Goal: Complete application form

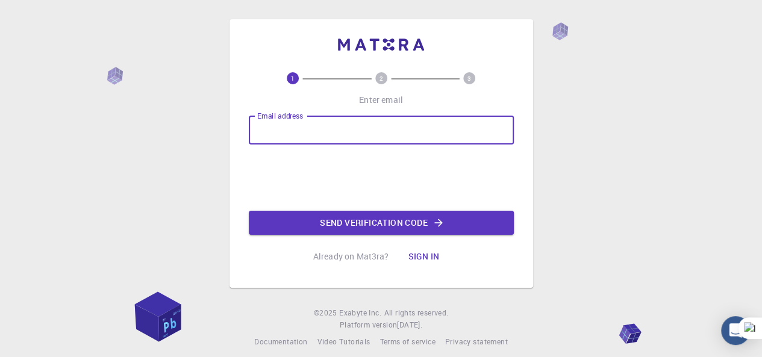
click at [418, 132] on input "Email address" at bounding box center [381, 130] width 265 height 29
type input "[EMAIL_ADDRESS][DOMAIN_NAME]"
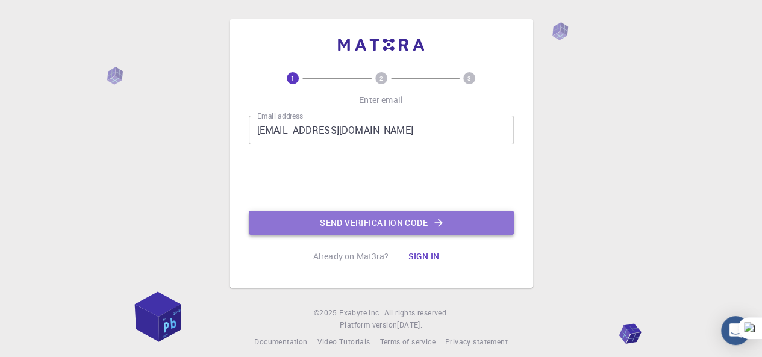
click at [374, 223] on button "Send verification code" at bounding box center [381, 223] width 265 height 24
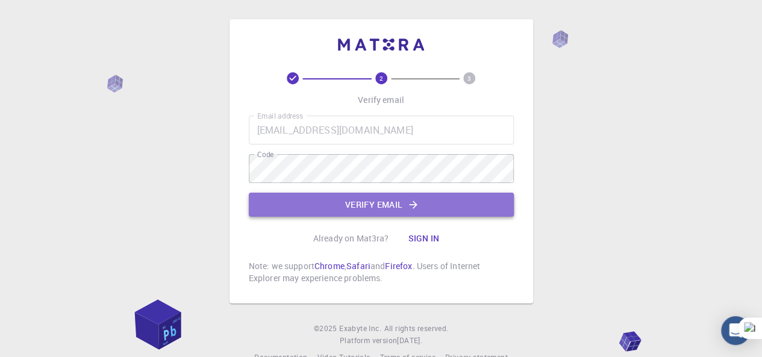
click at [367, 206] on button "Verify email" at bounding box center [381, 205] width 265 height 24
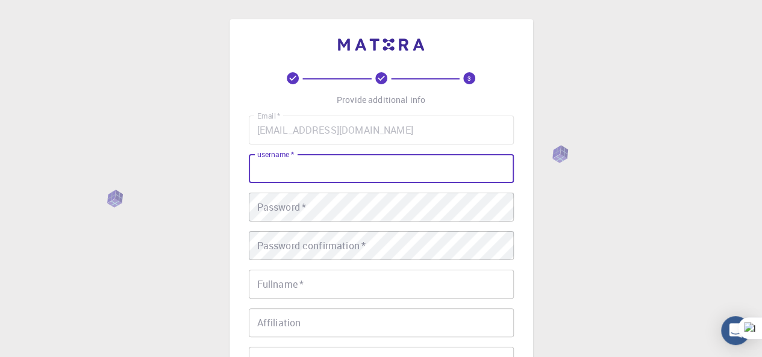
click at [324, 167] on input "username   *" at bounding box center [381, 168] width 265 height 29
type input "NTAnh"
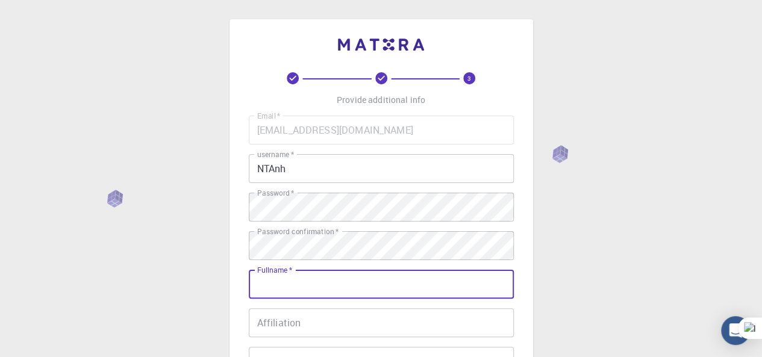
click at [313, 283] on input "Fullname   *" at bounding box center [381, 284] width 265 height 29
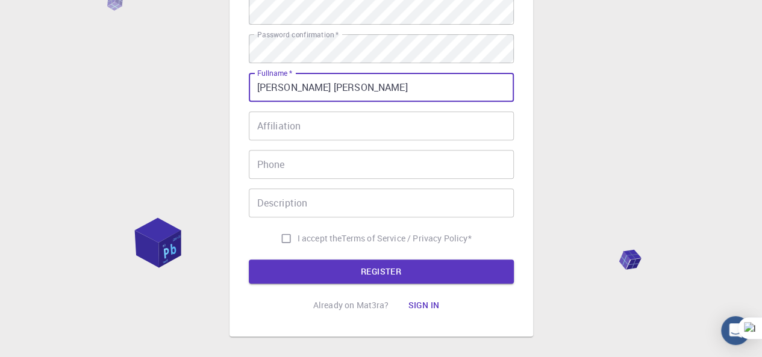
scroll to position [199, 0]
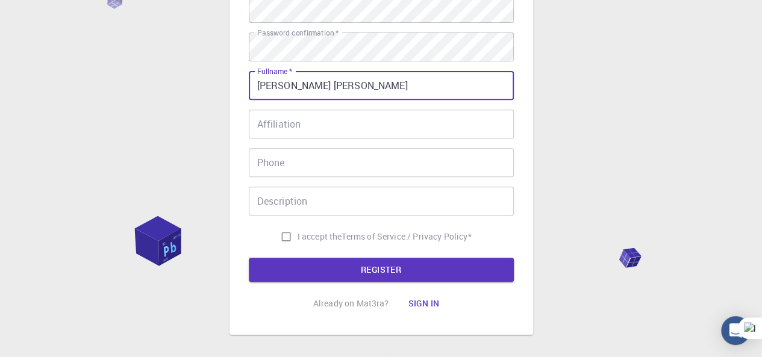
type input "[PERSON_NAME] [PERSON_NAME]"
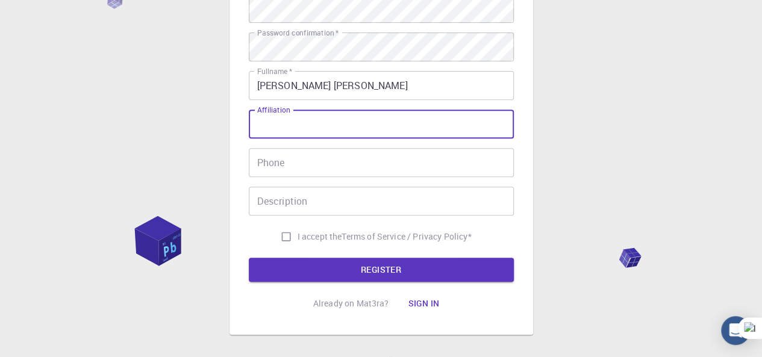
click at [301, 125] on input "Affiliation" at bounding box center [381, 124] width 265 height 29
type input "[PERSON_NAME]"
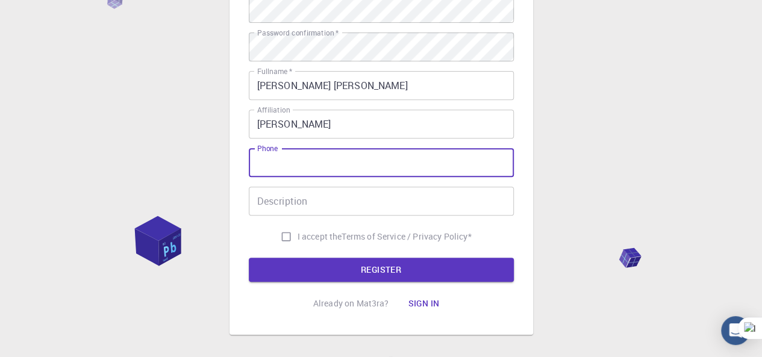
click at [280, 164] on input "Phone" at bounding box center [381, 162] width 265 height 29
type input "0936899514"
click at [301, 205] on input "Description" at bounding box center [381, 201] width 265 height 29
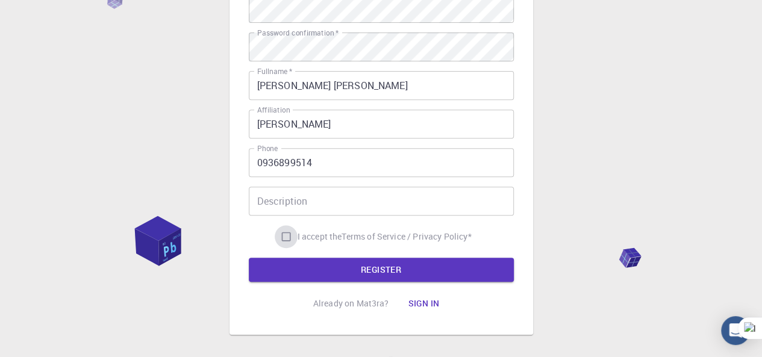
click at [279, 237] on input "I accept the Terms of Service / Privacy Policy *" at bounding box center [286, 236] width 23 height 23
checkbox input "true"
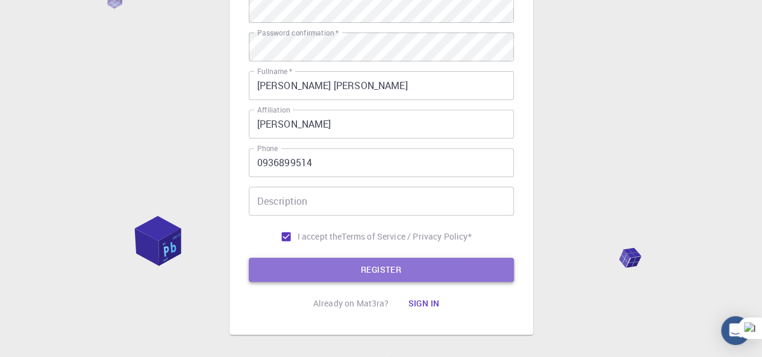
click at [370, 267] on button "REGISTER" at bounding box center [381, 270] width 265 height 24
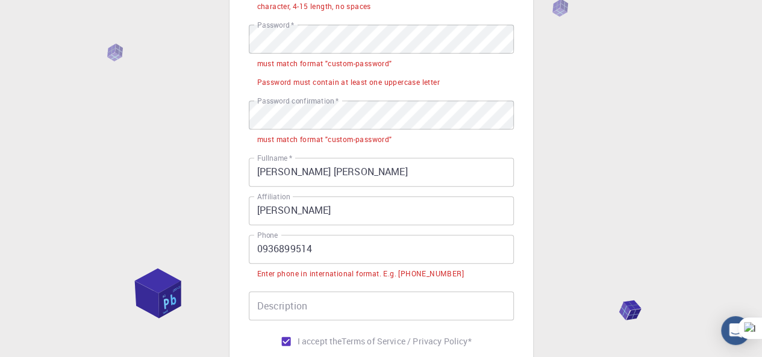
scroll to position [229, 0]
